Goal: Task Accomplishment & Management: Use online tool/utility

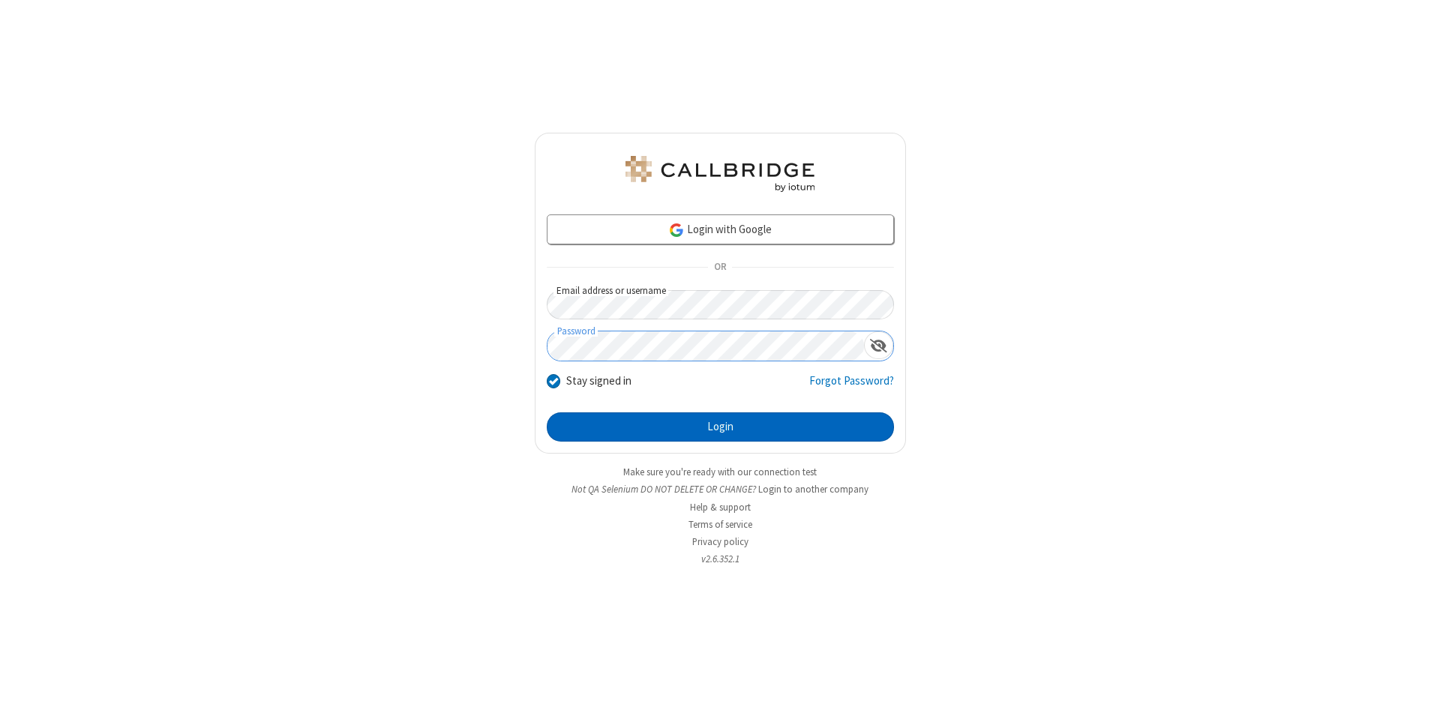
click at [720, 428] on button "Login" at bounding box center [720, 428] width 347 height 30
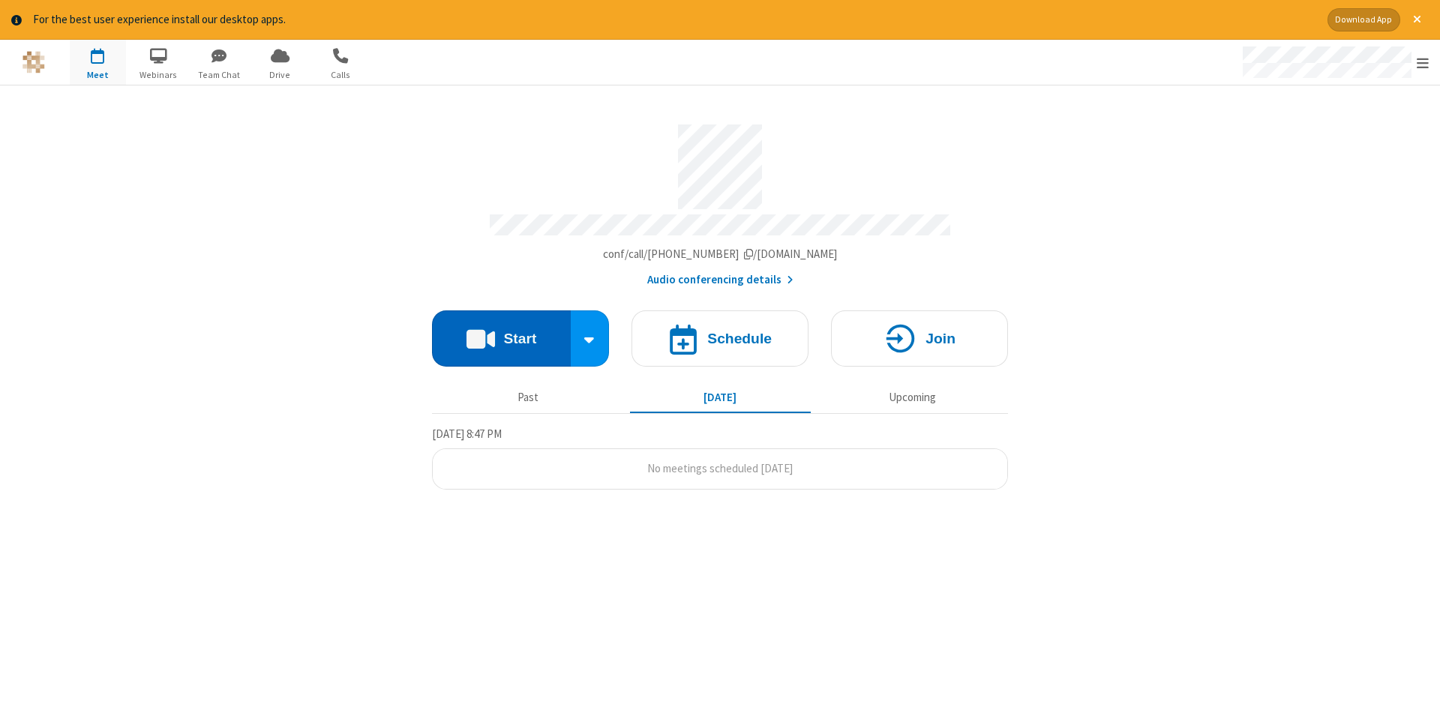
click at [501, 333] on button "Start" at bounding box center [501, 339] width 139 height 56
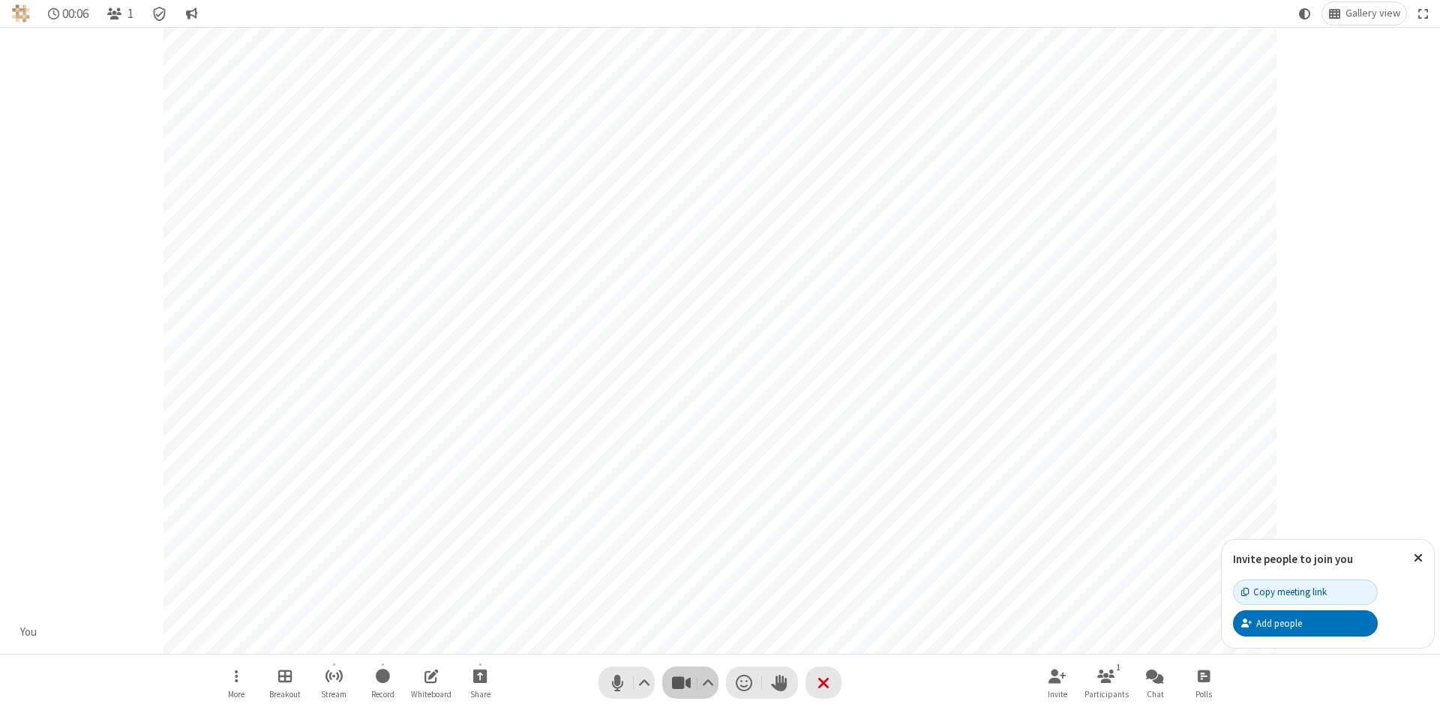
click at [681, 683] on span "Stop video (Alt+V)" at bounding box center [681, 683] width 23 height 22
click at [681, 683] on span "Start video (Alt+V)" at bounding box center [681, 683] width 23 height 22
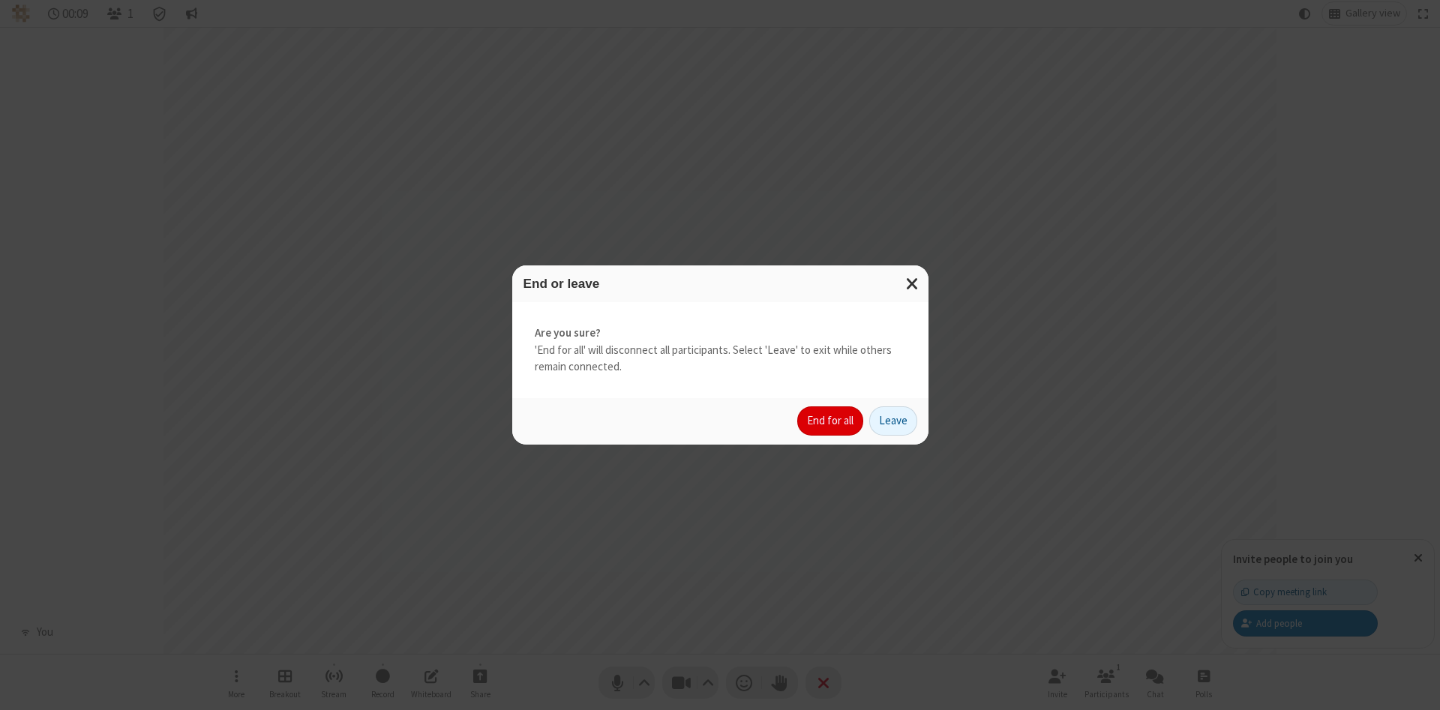
click at [831, 421] on button "End for all" at bounding box center [830, 422] width 66 height 30
